Goal: Check status: Check status

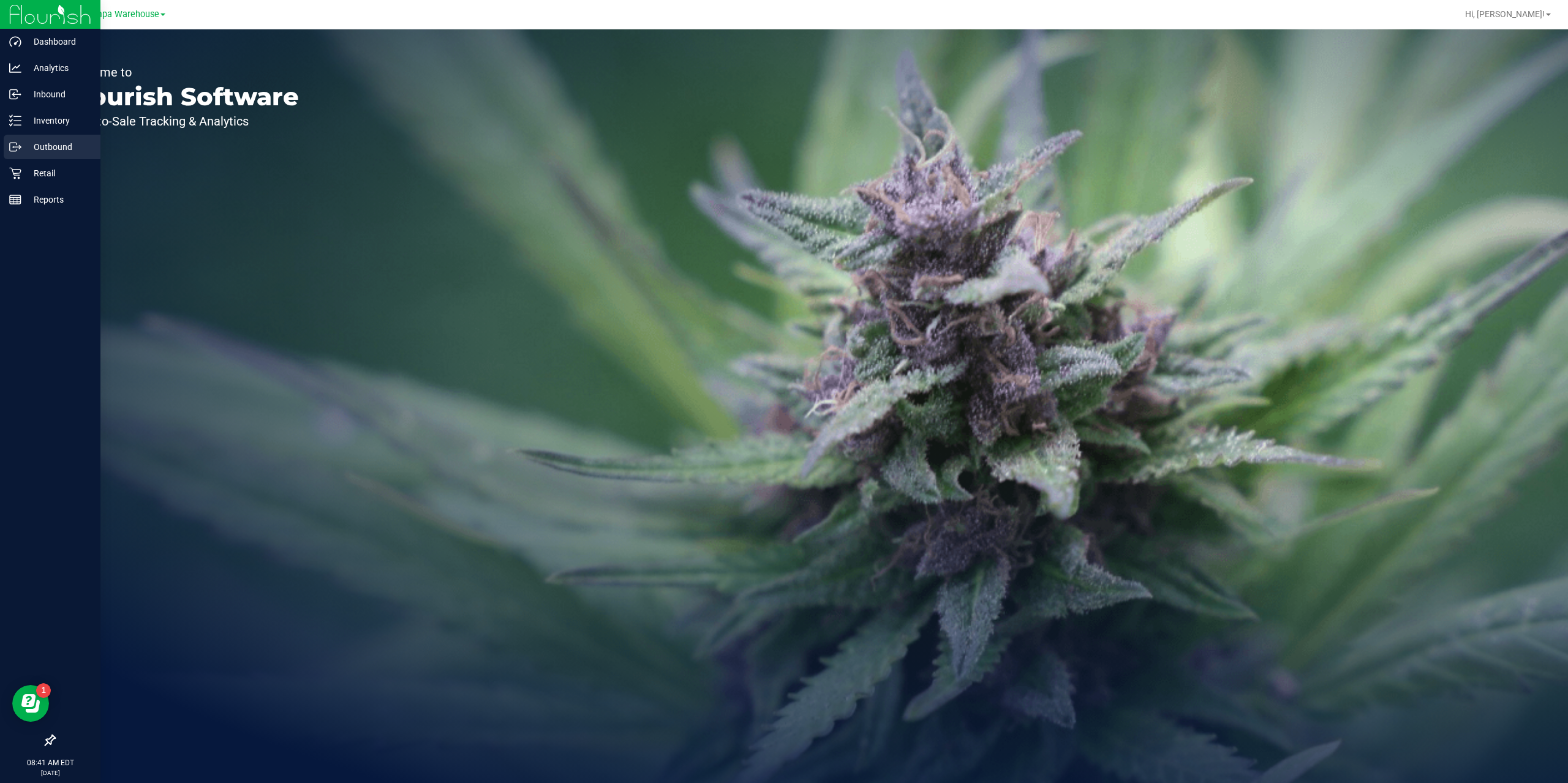
click at [47, 142] on p "Outbound" at bounding box center [59, 147] width 74 height 15
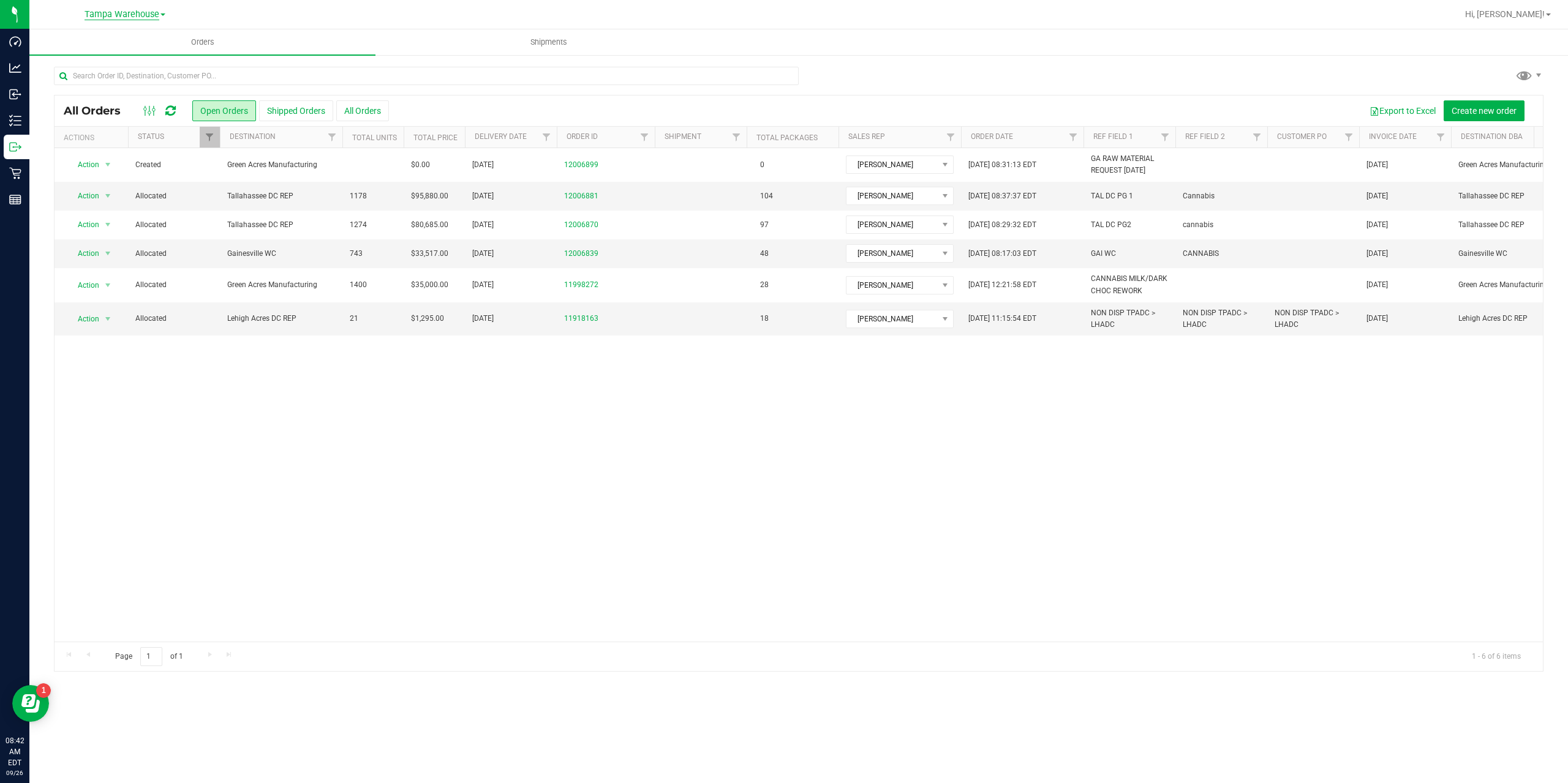
drag, startPoint x: 149, startPoint y: 8, endPoint x: 141, endPoint y: 11, distance: 8.5
click at [149, 8] on div "Tampa Warehouse" at bounding box center [125, 14] width 81 height 15
click at [141, 11] on span "Tampa Warehouse" at bounding box center [122, 14] width 75 height 11
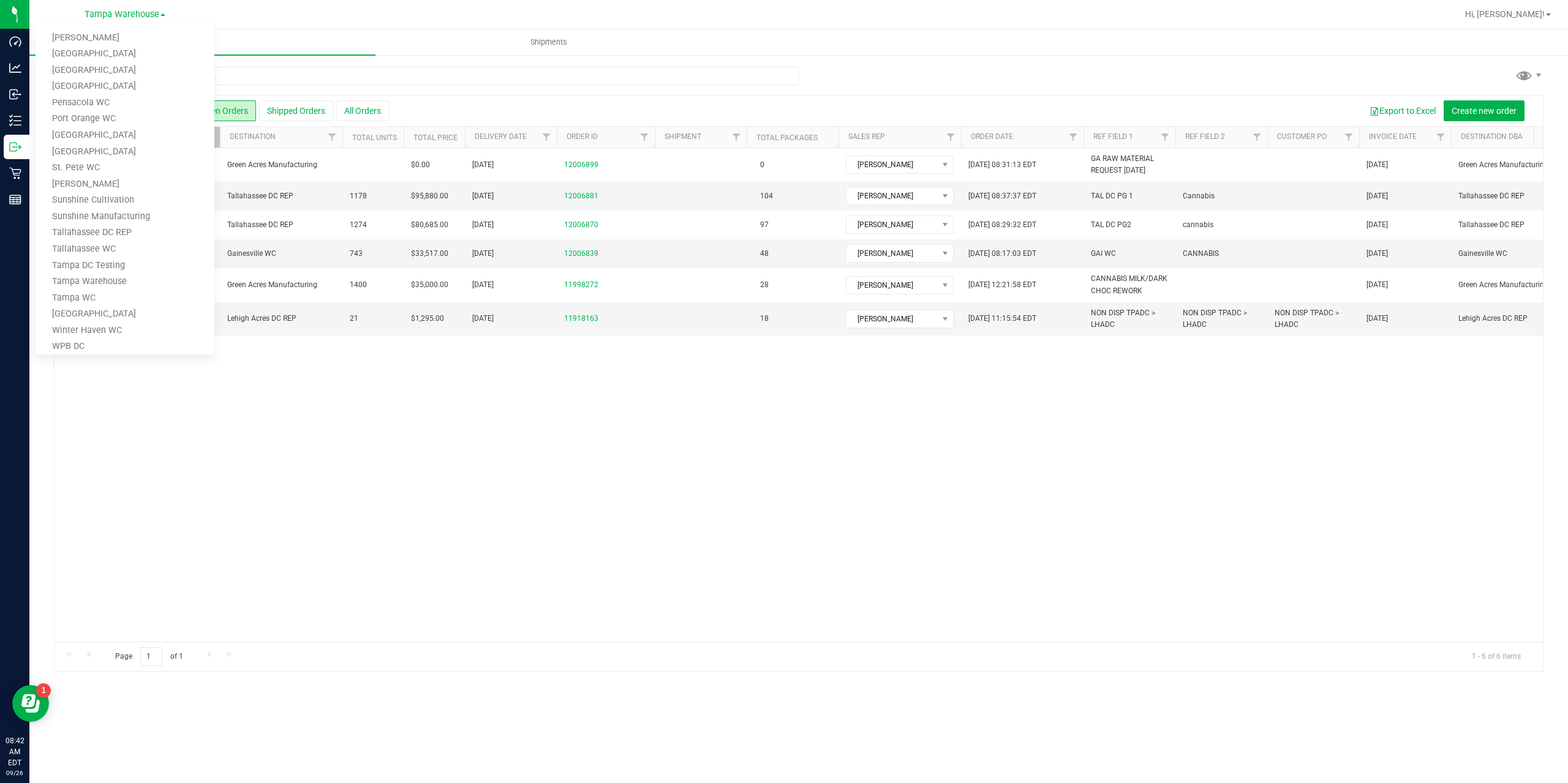
scroll to position [554, 0]
click at [72, 136] on link "St. Pete WC" at bounding box center [125, 140] width 179 height 17
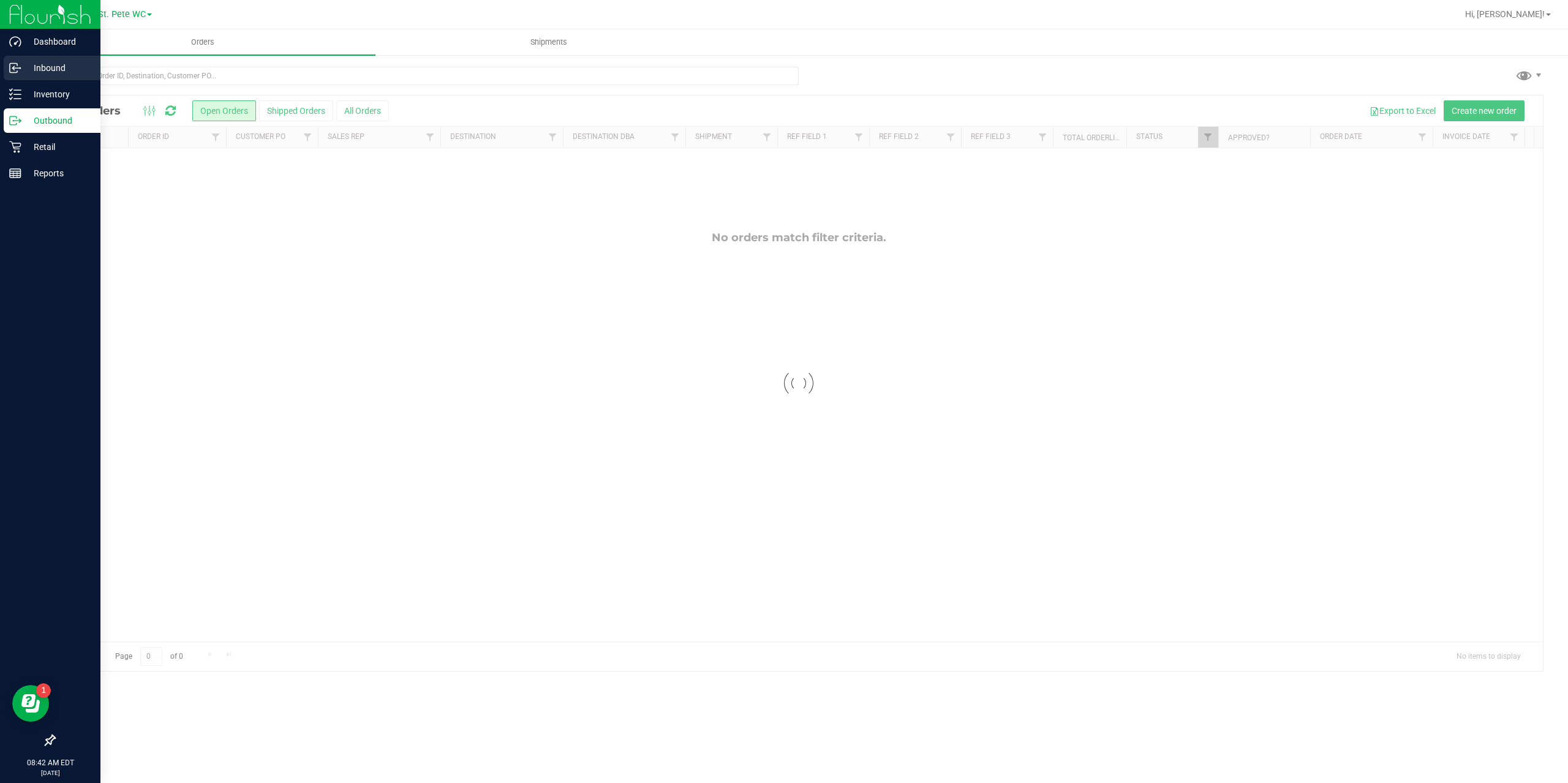
click at [48, 65] on p "Inbound" at bounding box center [59, 68] width 74 height 15
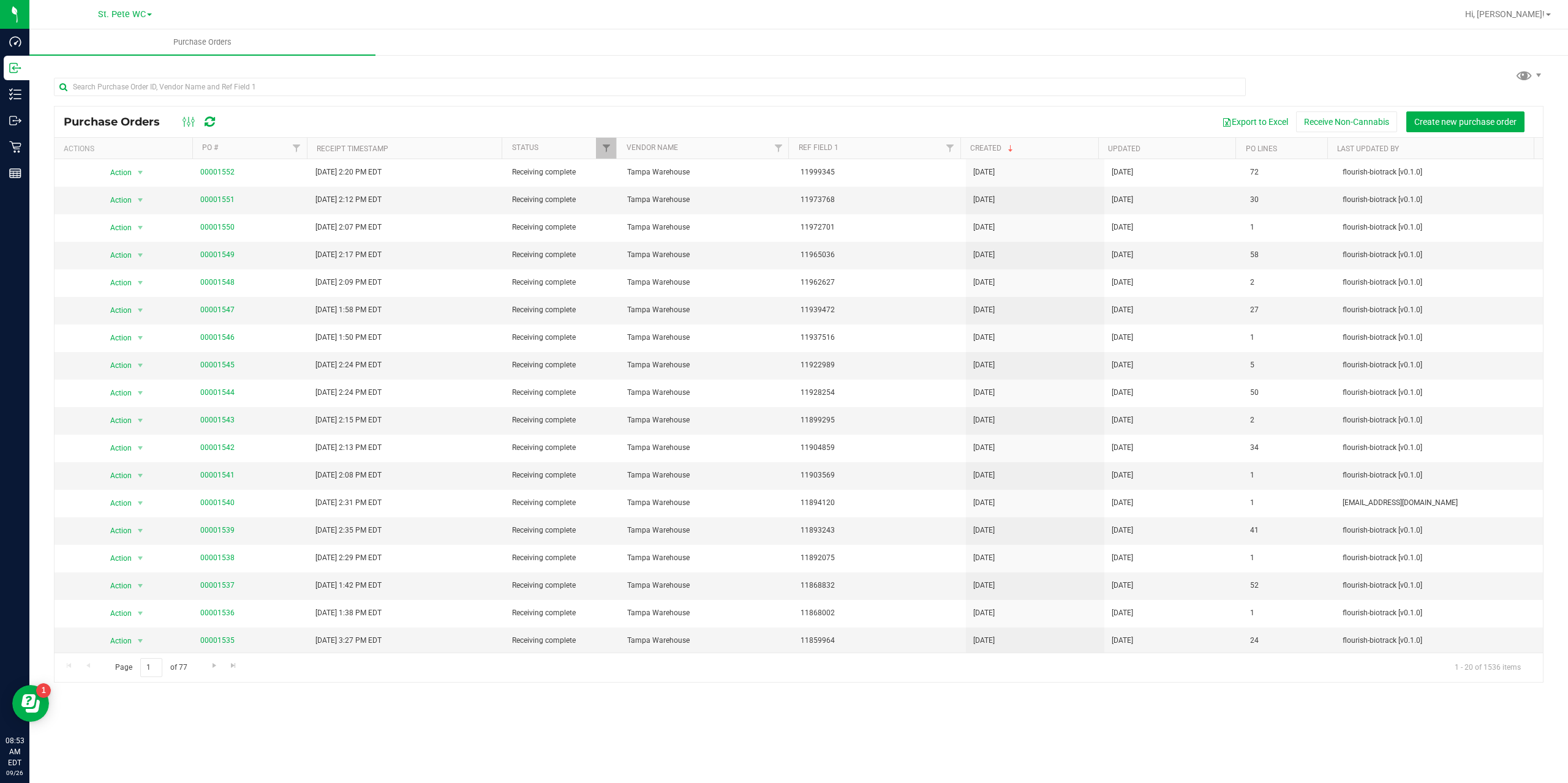
click at [216, 119] on div at bounding box center [198, 122] width 41 height 15
click at [211, 118] on icon at bounding box center [210, 122] width 11 height 12
click at [610, 147] on span "Filter" at bounding box center [606, 148] width 10 height 10
click at [614, 218] on input "Cancelled" at bounding box center [612, 217] width 8 height 8
checkbox input "true"
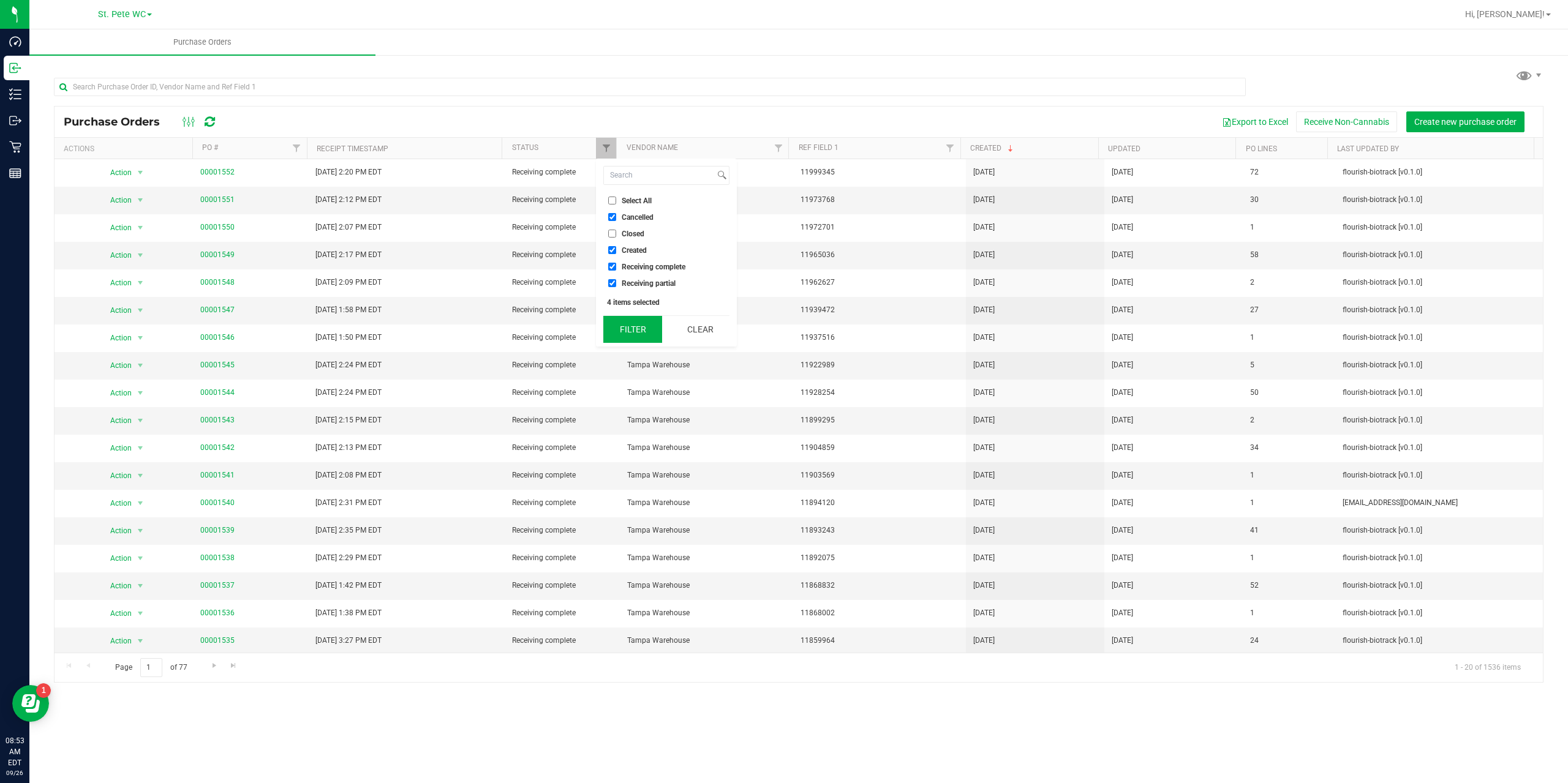
click at [640, 333] on button "Filter" at bounding box center [632, 330] width 59 height 27
click at [209, 118] on icon at bounding box center [210, 122] width 11 height 12
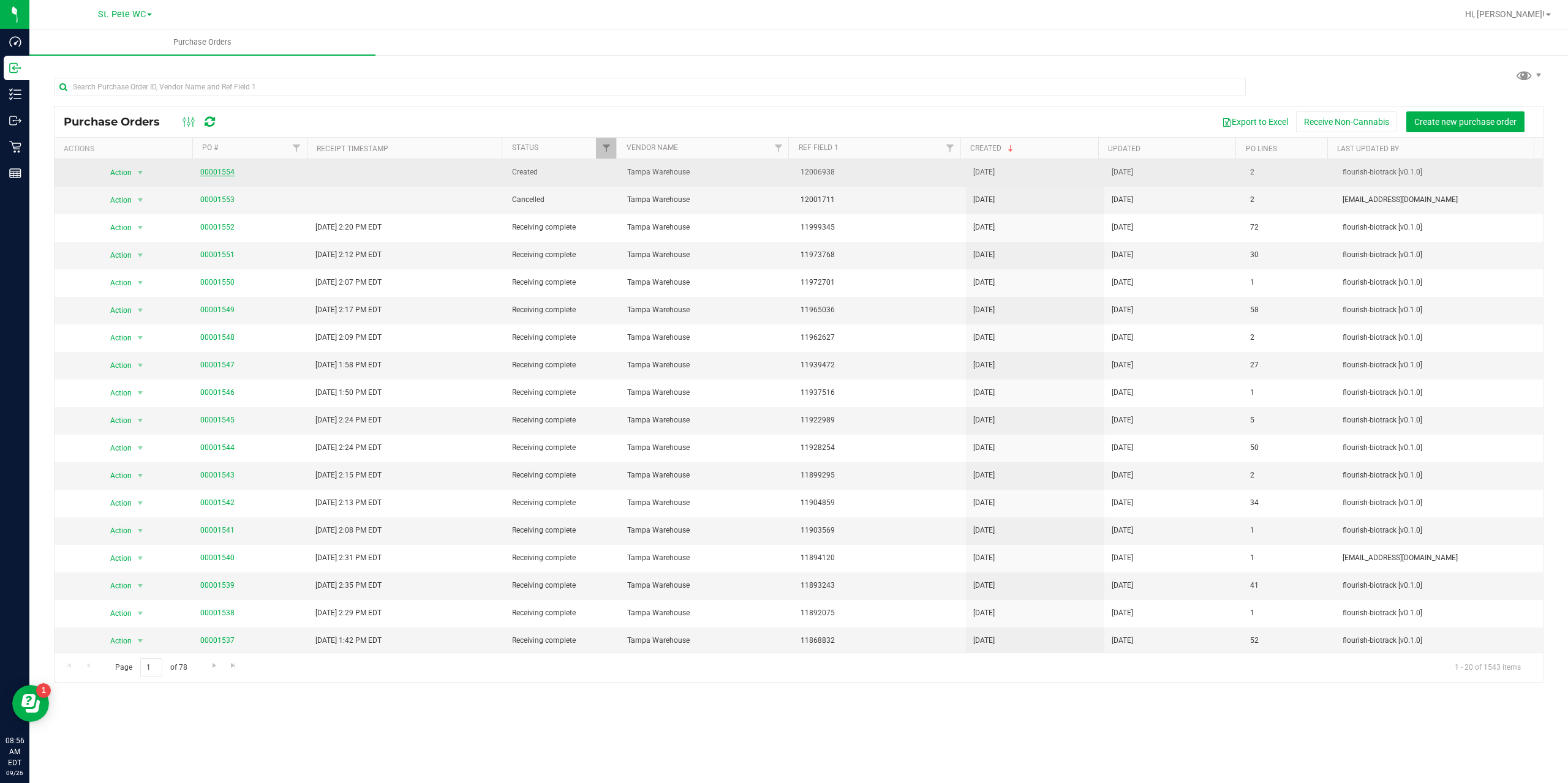
click at [218, 173] on link "00001554" at bounding box center [218, 172] width 35 height 8
